Goal: Information Seeking & Learning: Find specific fact

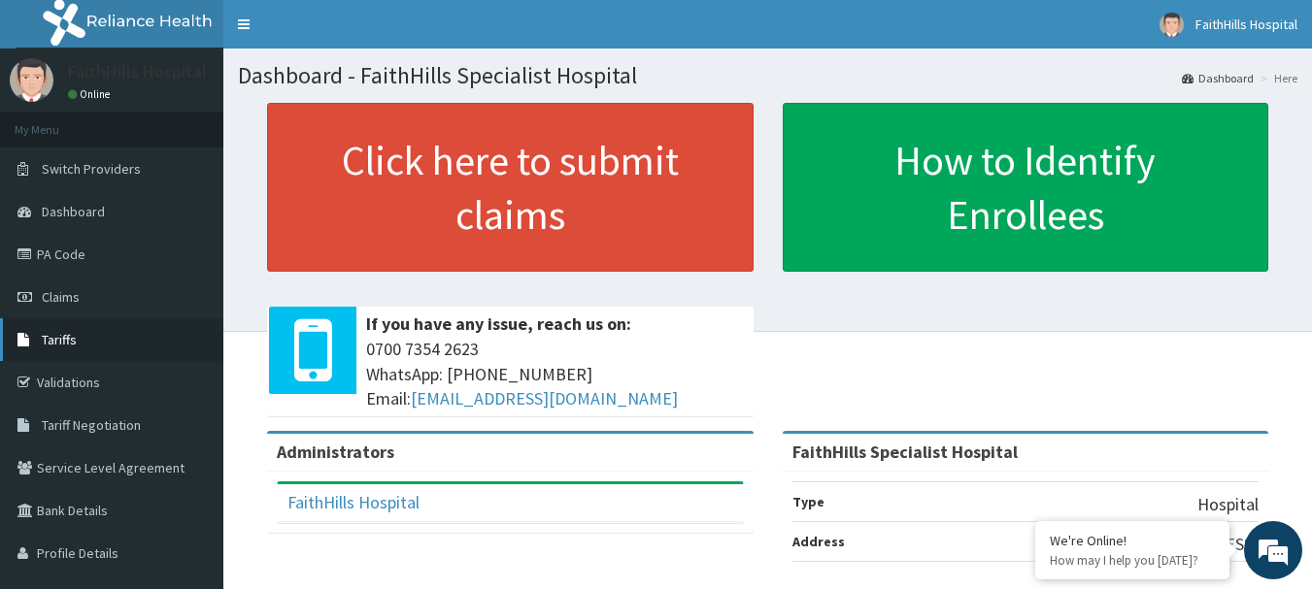
click at [64, 338] on span "Tariffs" at bounding box center [59, 339] width 35 height 17
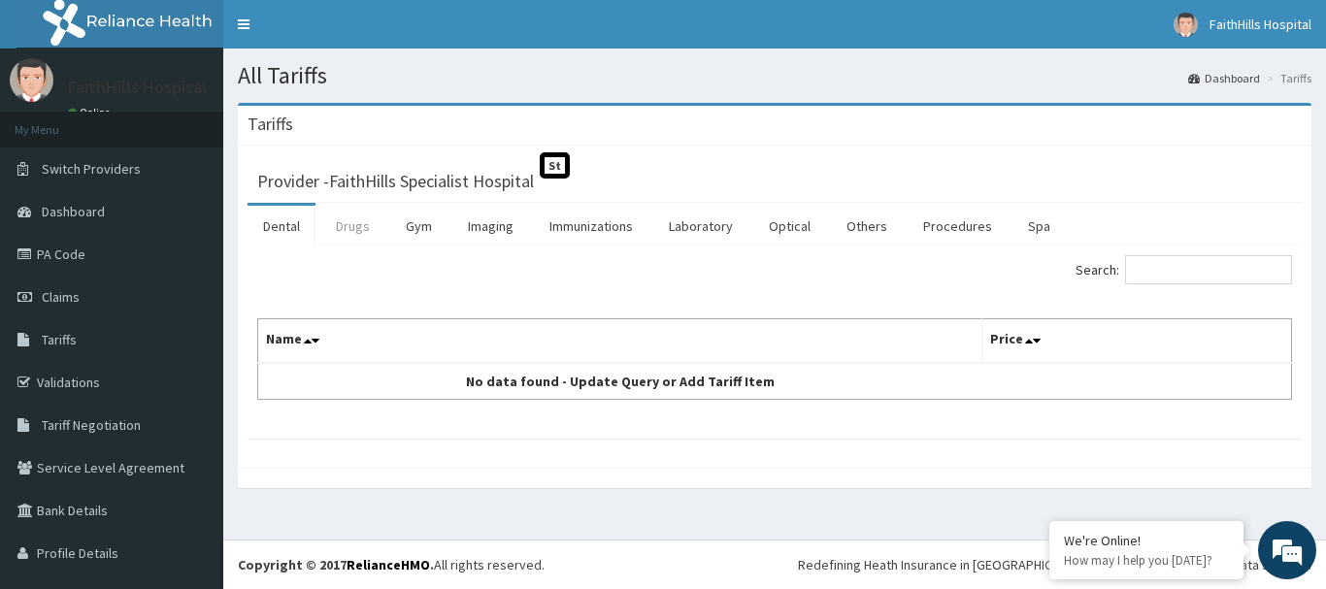
click at [352, 225] on link "Drugs" at bounding box center [352, 226] width 65 height 41
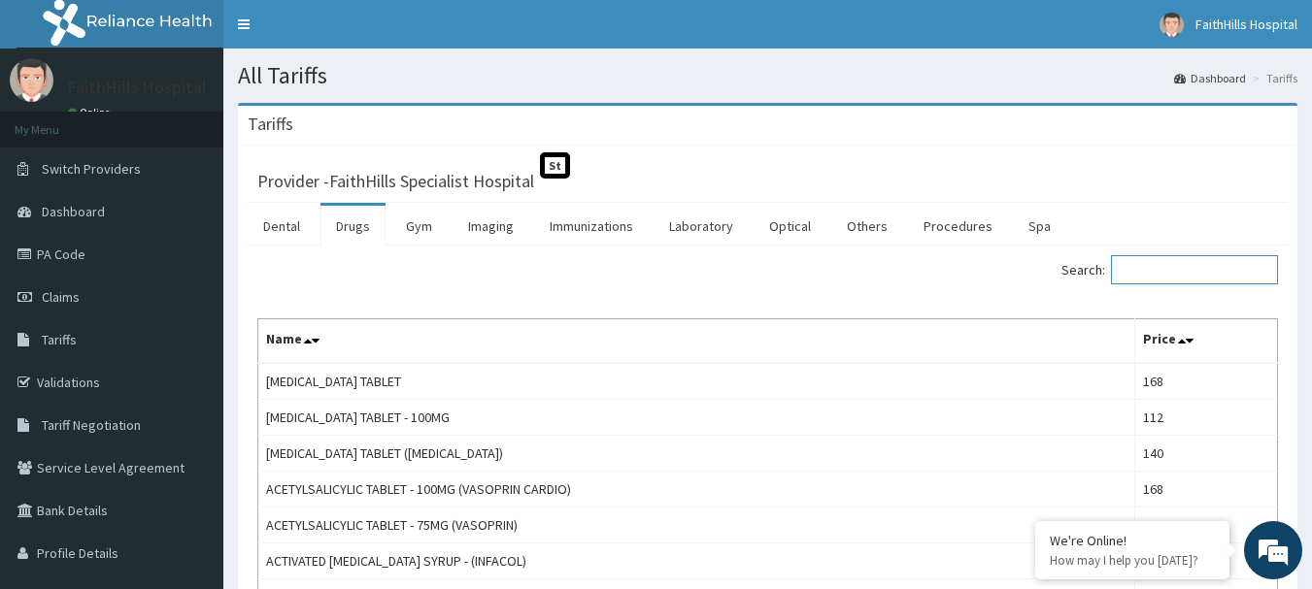
click at [1155, 262] on input "Search:" at bounding box center [1194, 269] width 167 height 29
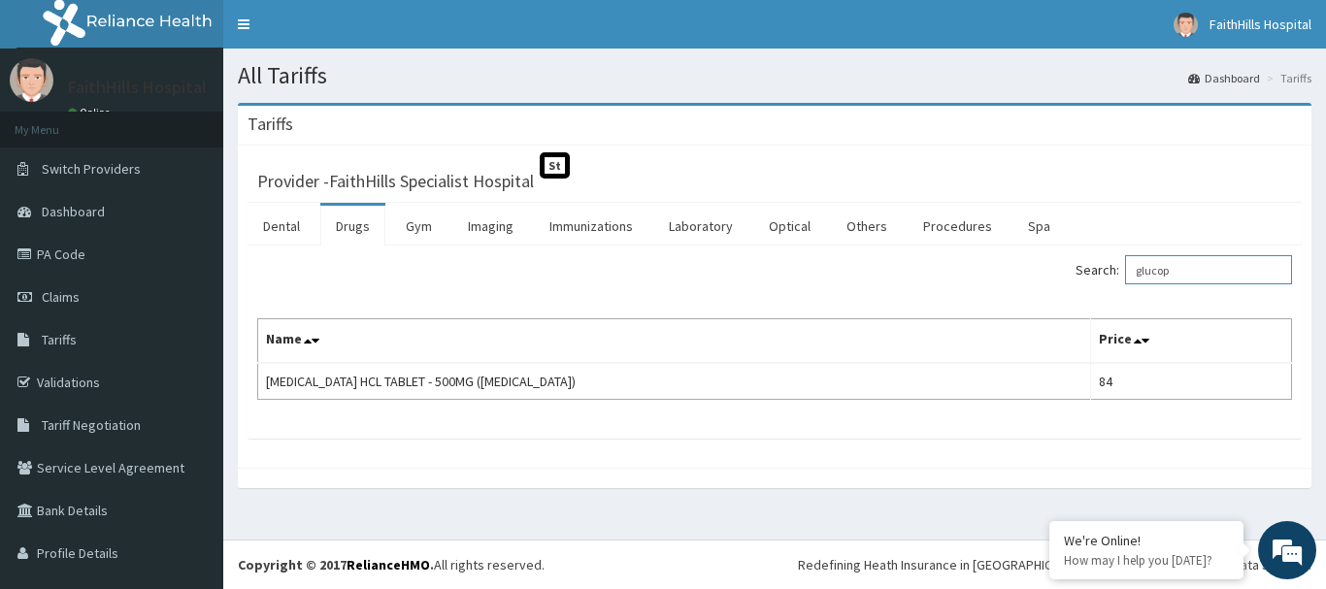
type input "glucop"
click at [103, 424] on span "Tariff Negotiation" at bounding box center [91, 425] width 99 height 17
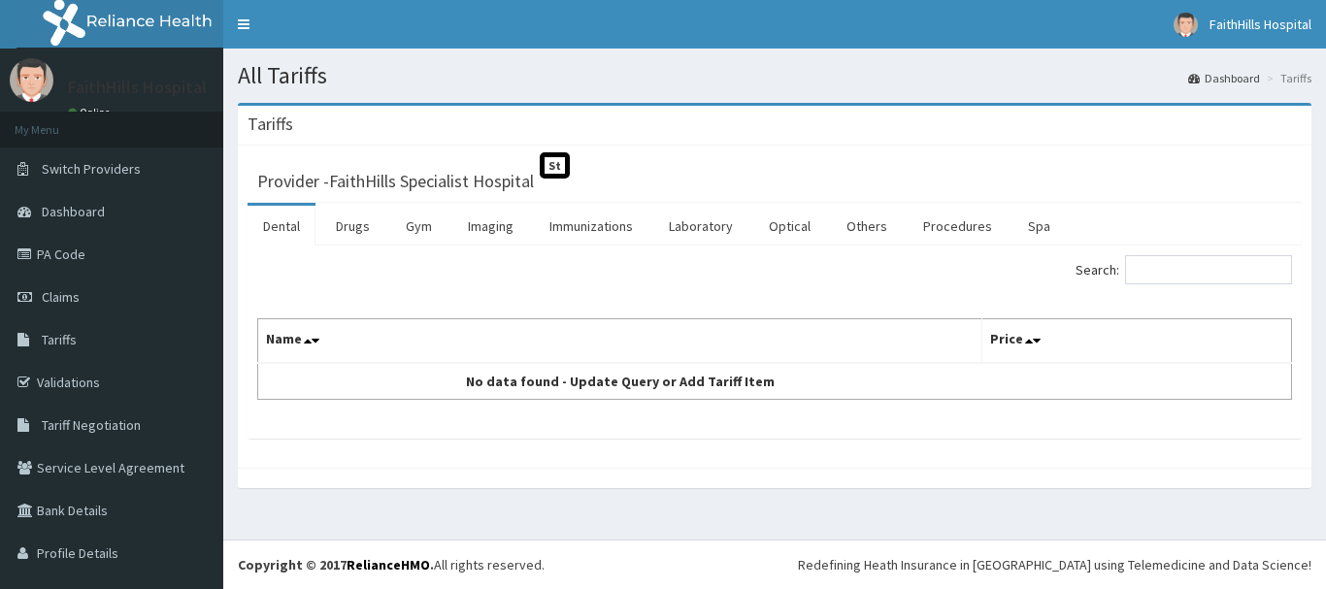
click at [346, 226] on link "Drugs" at bounding box center [352, 226] width 65 height 41
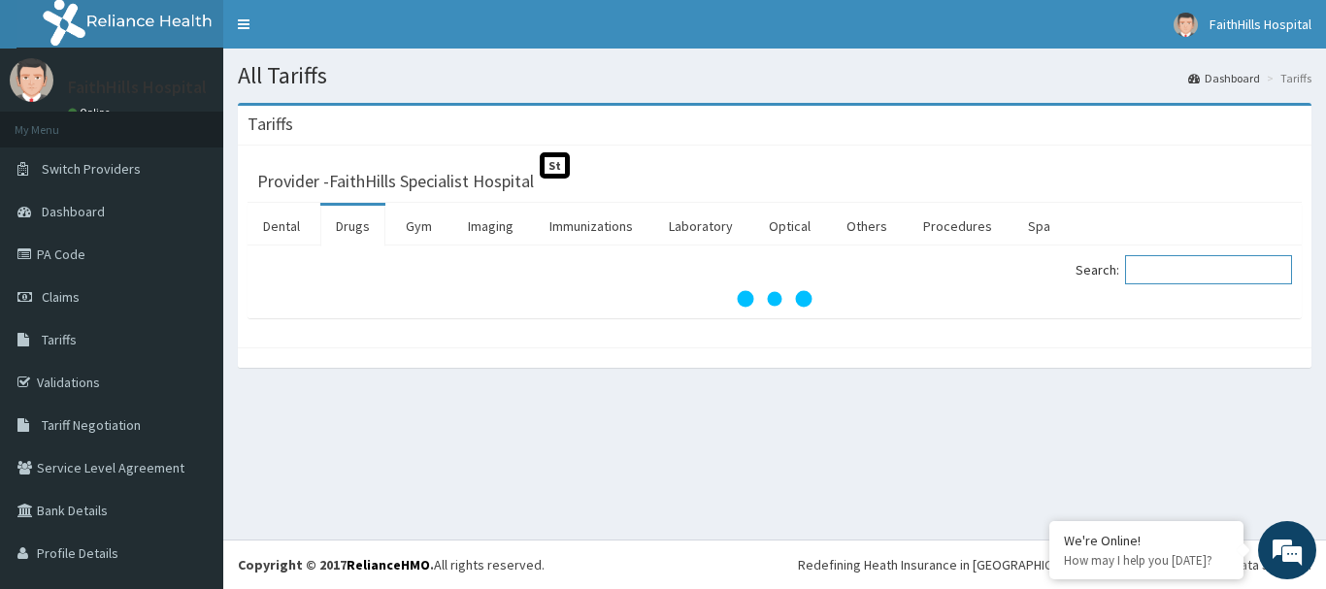
click at [1146, 265] on input "Search:" at bounding box center [1208, 269] width 167 height 29
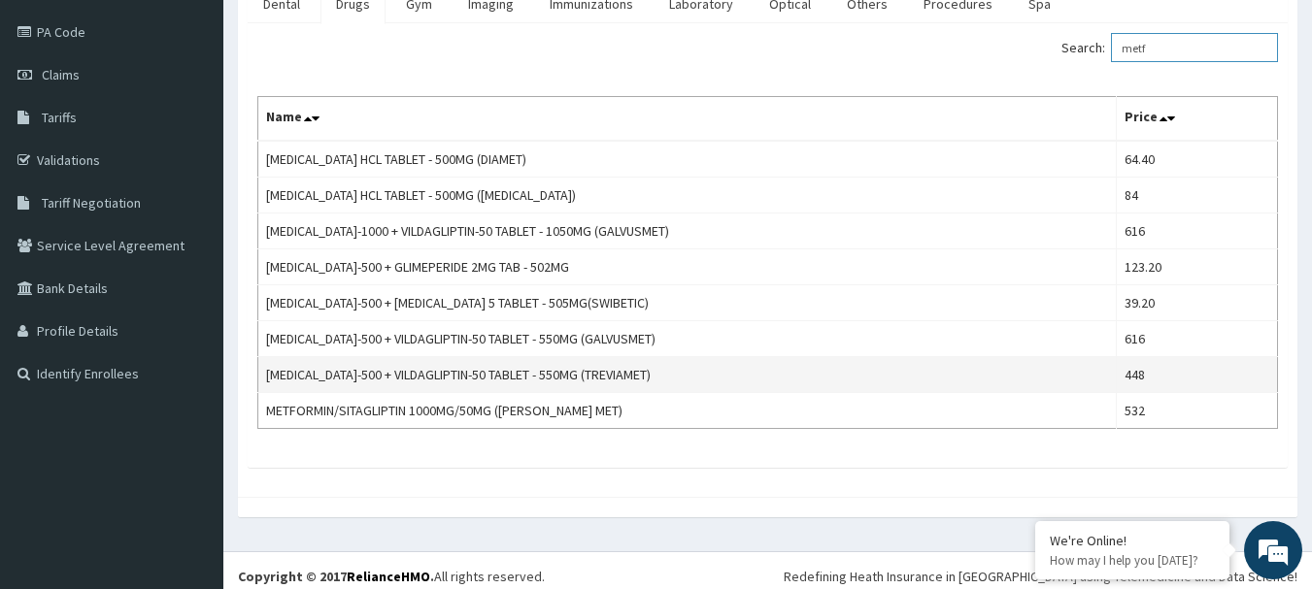
scroll to position [234, 0]
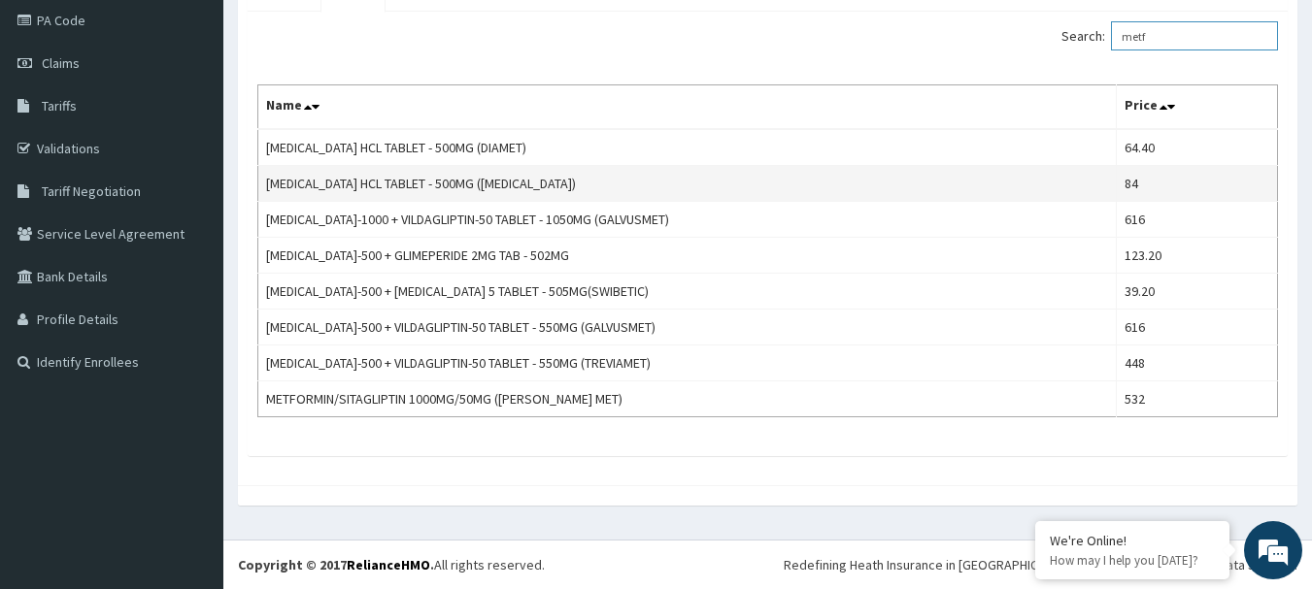
type input "metf"
drag, startPoint x: 457, startPoint y: 186, endPoint x: 541, endPoint y: 183, distance: 83.6
click at [541, 183] on td "[MEDICAL_DATA] HCL TABLET - 500MG ([MEDICAL_DATA])" at bounding box center [687, 184] width 858 height 36
copy td "(GLUCOPHAGE"
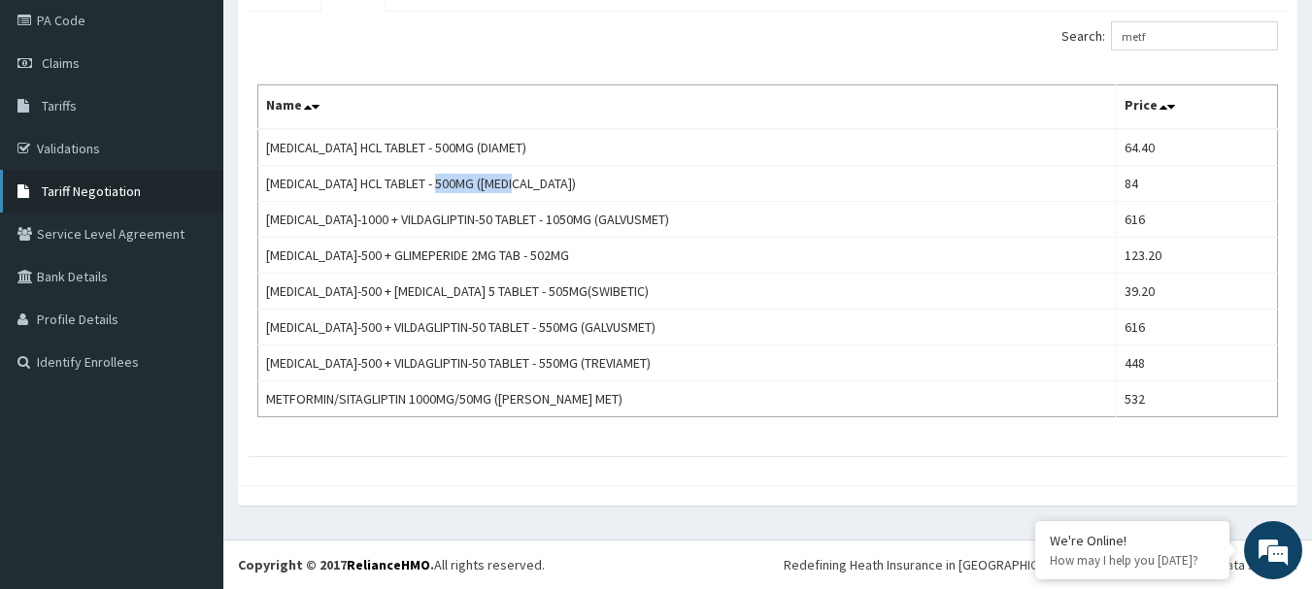
click at [102, 189] on span "Tariff Negotiation" at bounding box center [91, 191] width 99 height 17
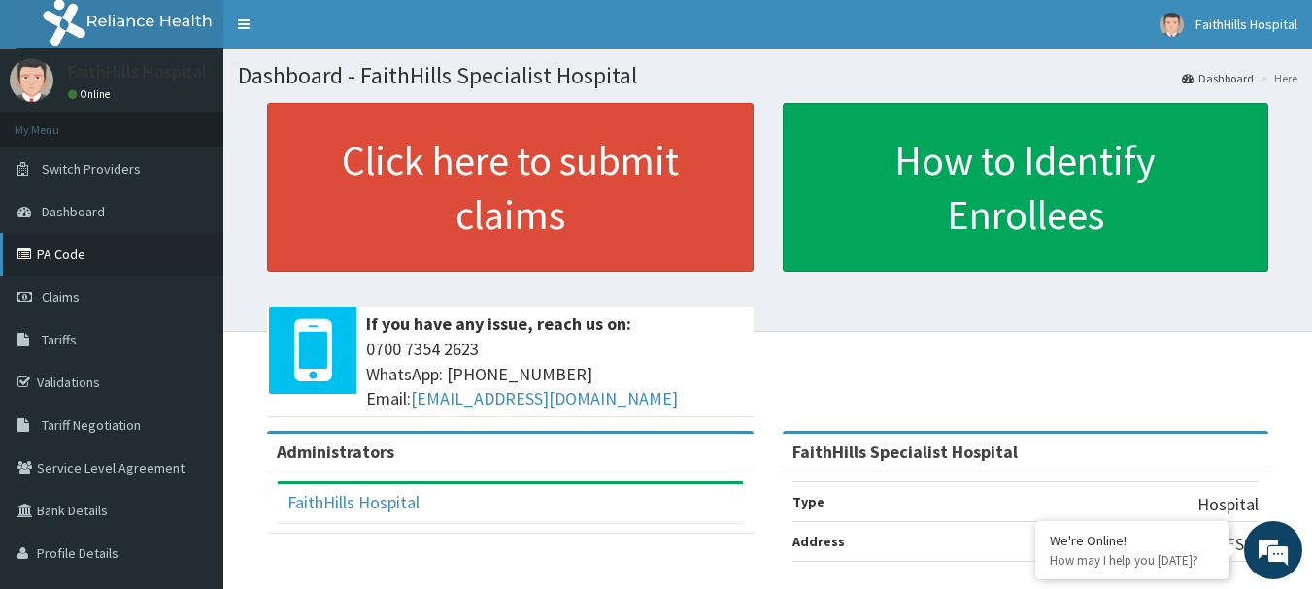
click at [45, 250] on link "PA Code" at bounding box center [111, 254] width 223 height 43
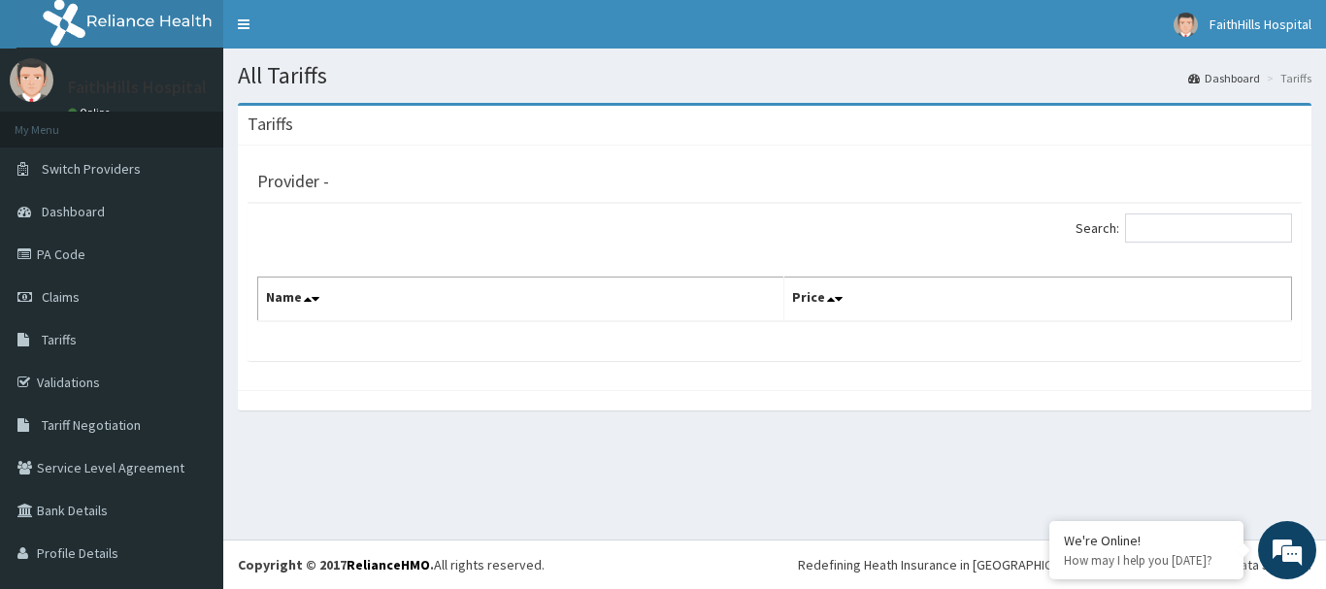
click at [827, 133] on div "Tariffs" at bounding box center [775, 126] width 1074 height 40
click at [58, 337] on span "Tariffs" at bounding box center [59, 339] width 35 height 17
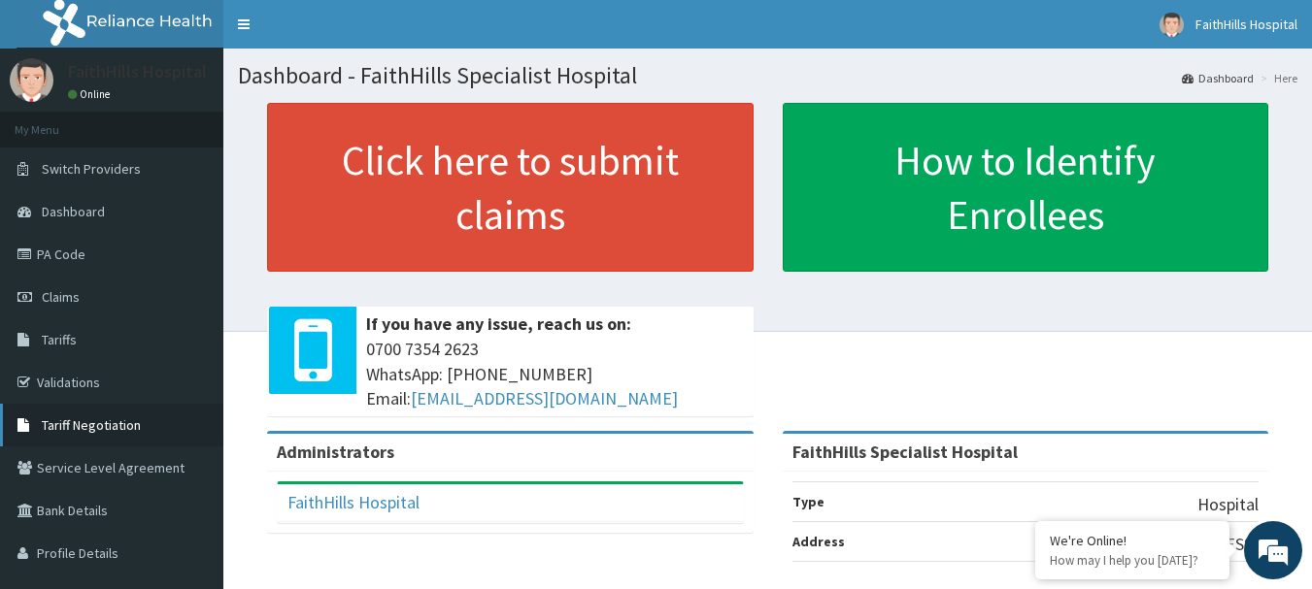
click at [94, 422] on span "Tariff Negotiation" at bounding box center [91, 425] width 99 height 17
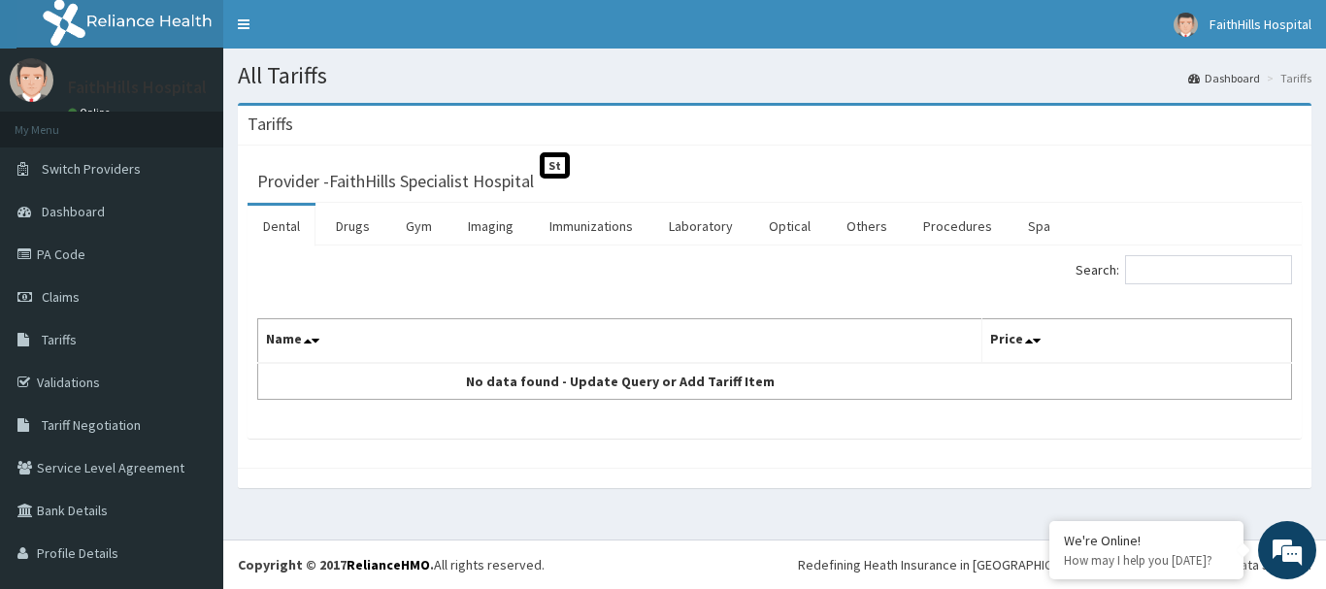
click at [353, 224] on link "Drugs" at bounding box center [352, 226] width 65 height 41
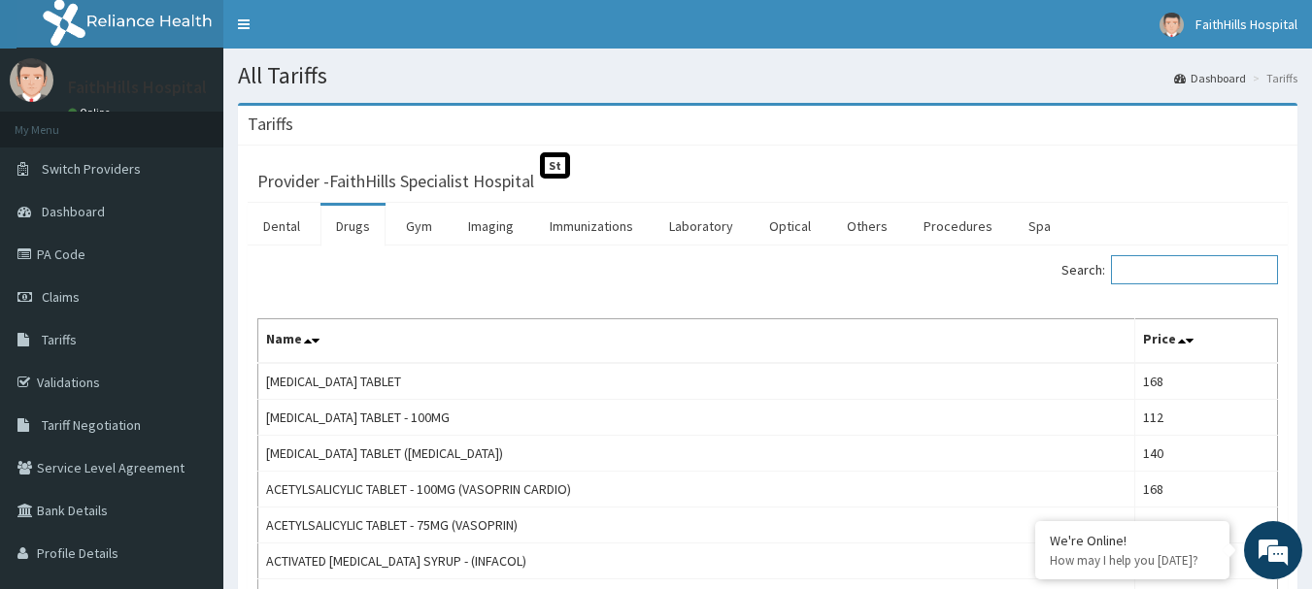
click at [1149, 274] on input "Search:" at bounding box center [1194, 269] width 167 height 29
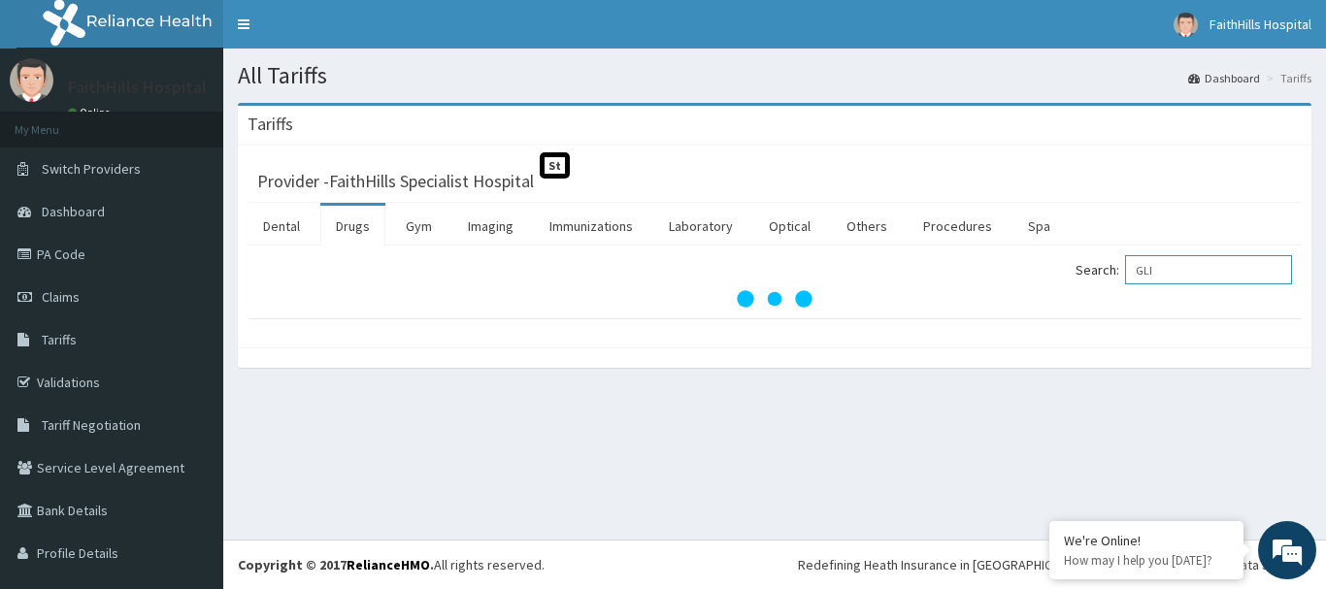
type input "GLI"
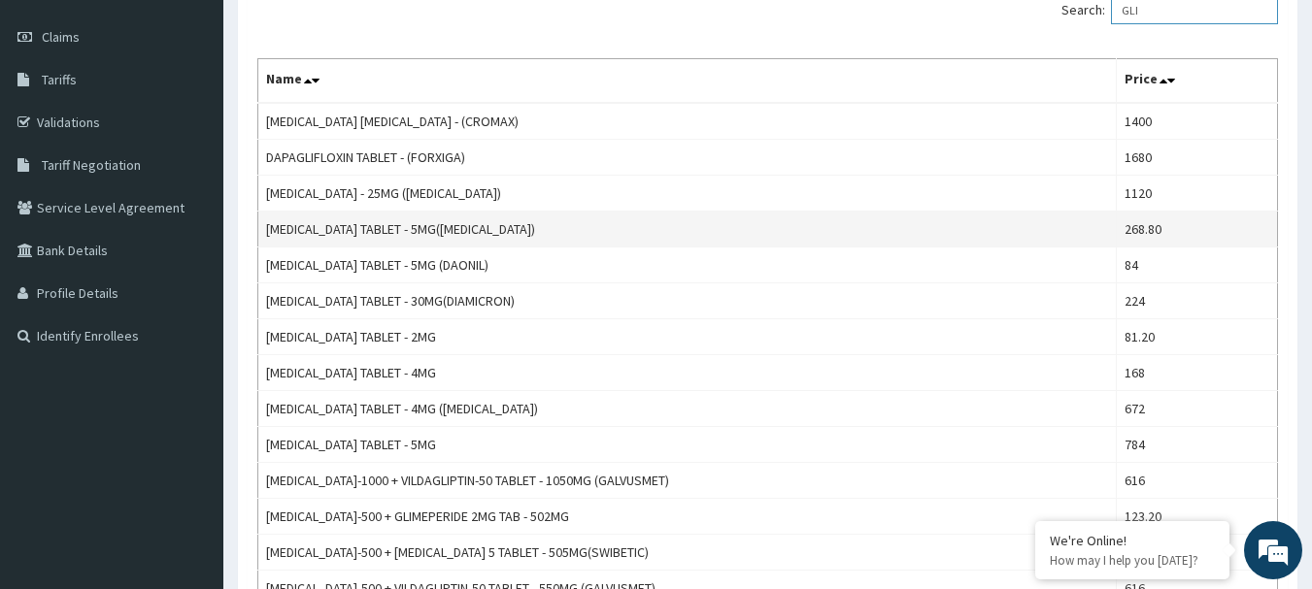
scroll to position [291, 0]
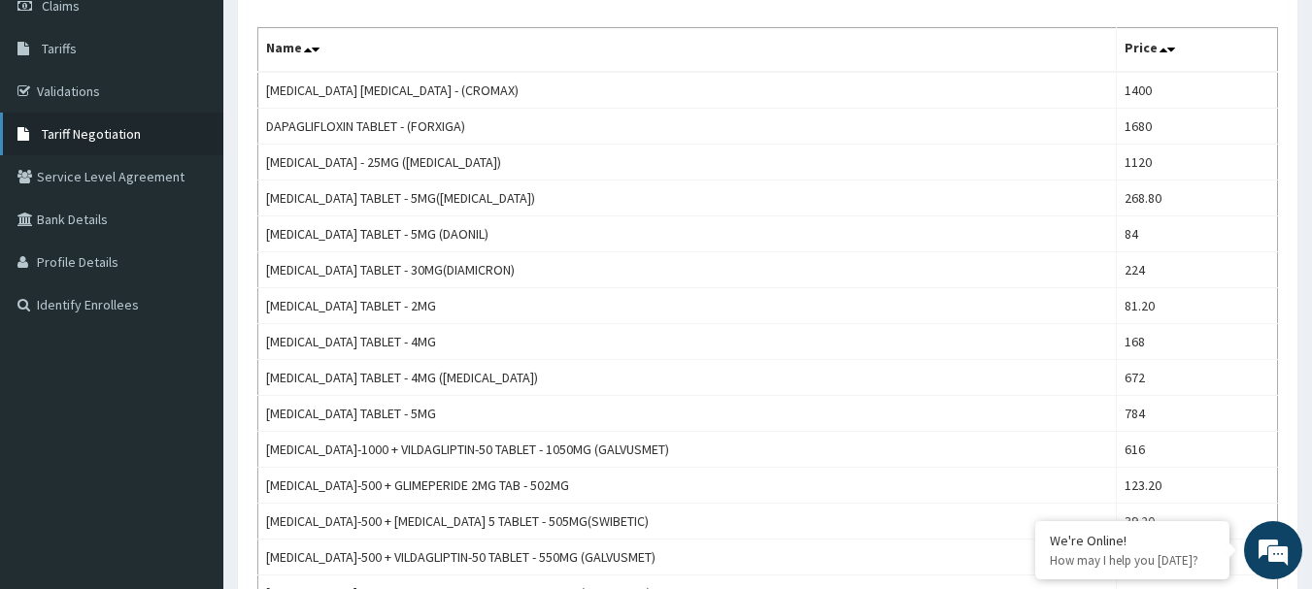
click at [116, 133] on span "Tariff Negotiation" at bounding box center [91, 133] width 99 height 17
